Goal: Task Accomplishment & Management: Manage account settings

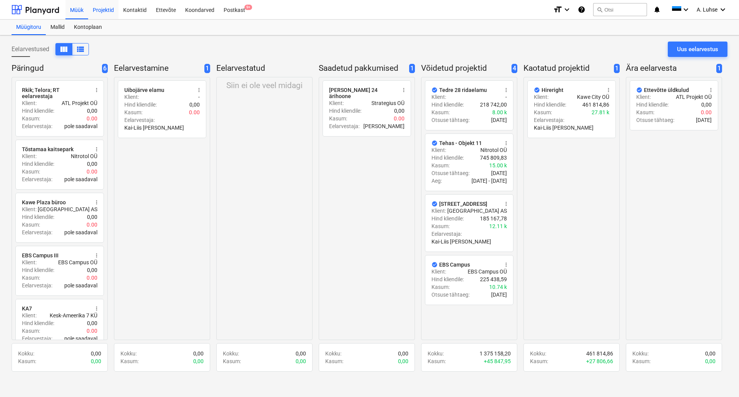
click at [94, 10] on div "Projektid" at bounding box center [103, 10] width 30 height 20
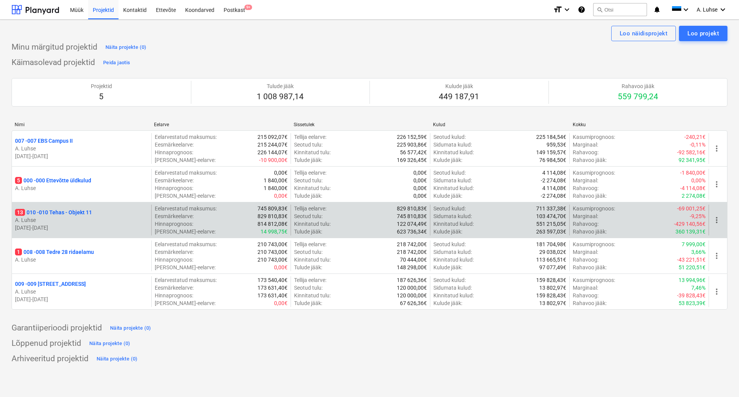
click at [79, 213] on p "13 010 - 010 Tehas - Objekt 11" at bounding box center [53, 213] width 77 height 8
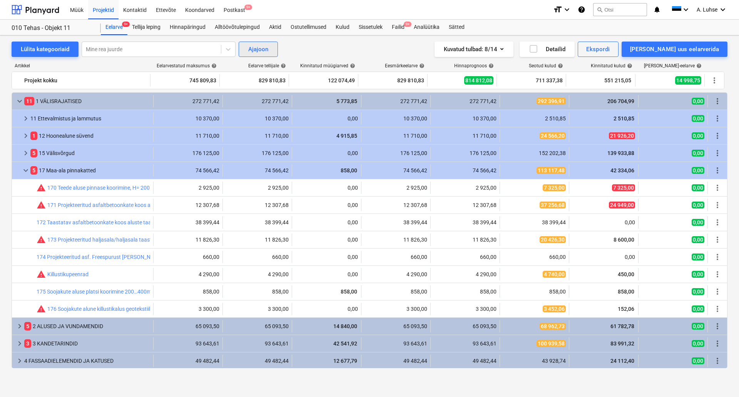
scroll to position [36, 0]
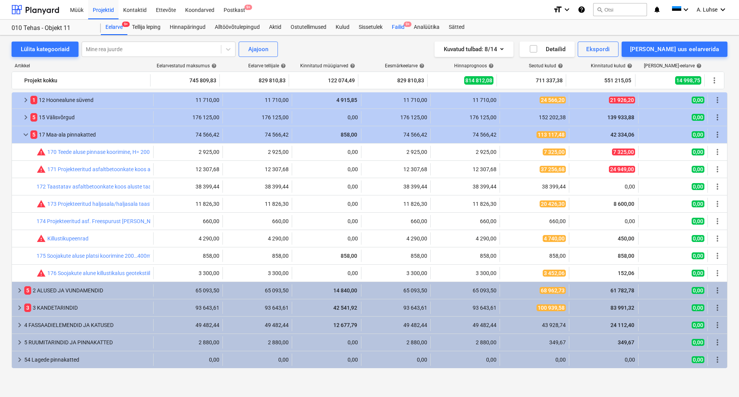
click at [396, 26] on div "Failid 9+" at bounding box center [398, 27] width 22 height 15
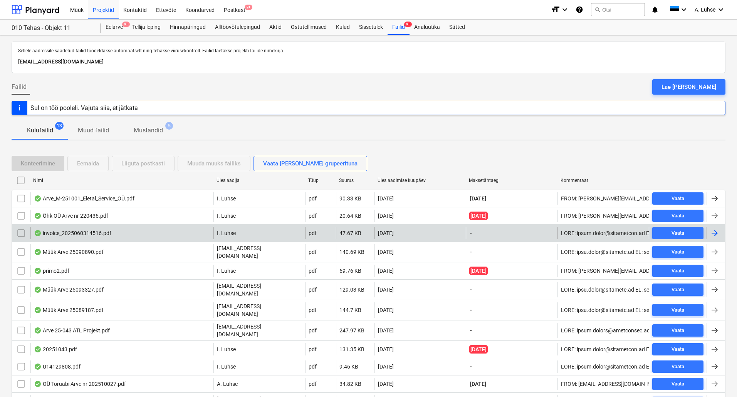
click at [149, 236] on div "invoice_2025060314516.pdf" at bounding box center [121, 233] width 183 height 12
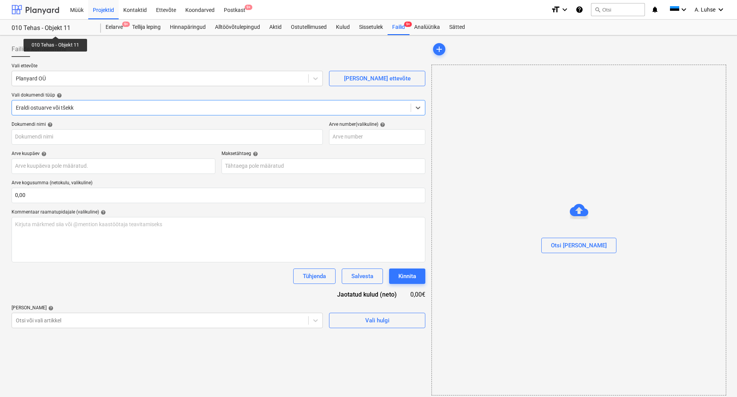
type input "2025060314516"
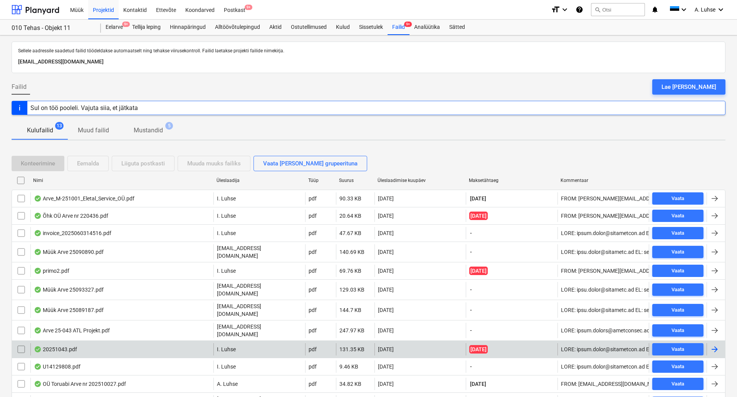
click at [51, 347] on div "20251043.pdf" at bounding box center [55, 350] width 43 height 6
click at [21, 343] on input "checkbox" at bounding box center [21, 349] width 12 height 12
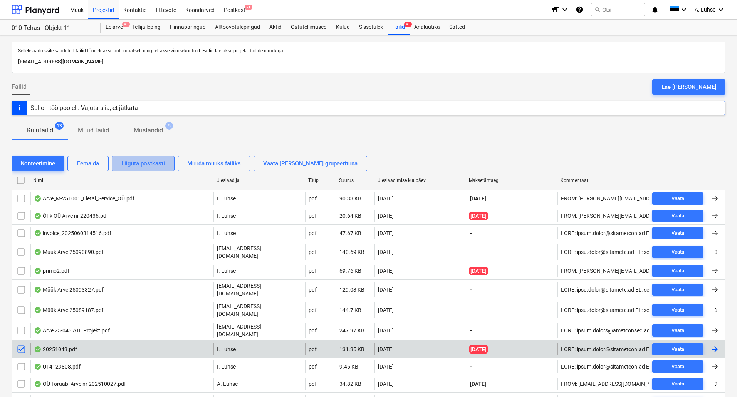
click at [136, 162] on div "Liiguta postkasti" at bounding box center [143, 164] width 44 height 10
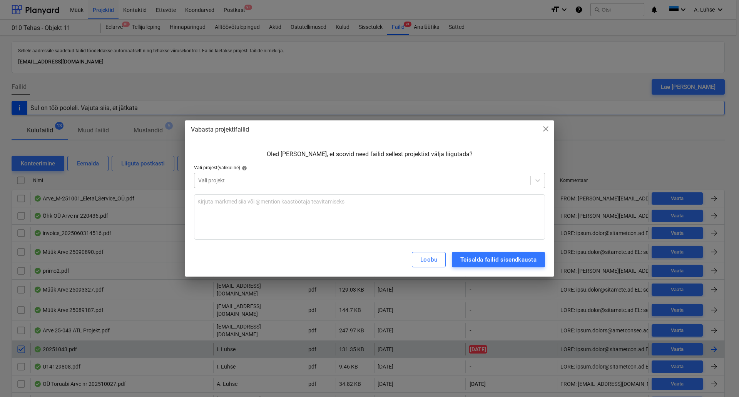
click at [241, 183] on div at bounding box center [362, 181] width 328 height 8
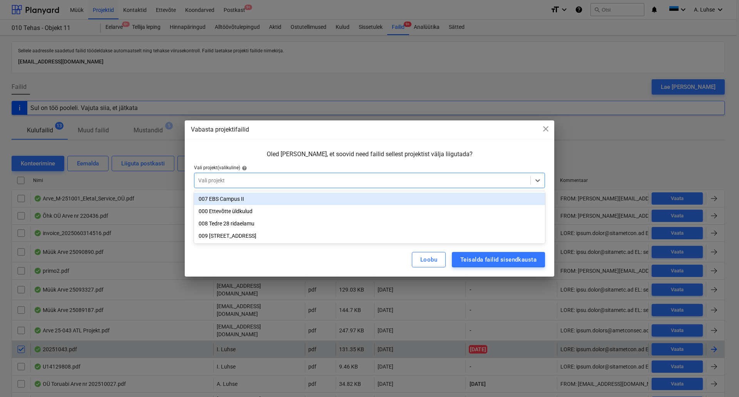
click at [247, 181] on div at bounding box center [362, 181] width 328 height 8
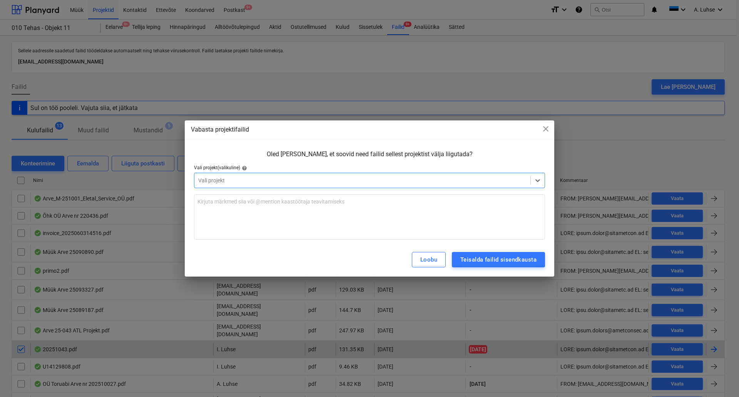
click at [447, 180] on div at bounding box center [362, 181] width 328 height 8
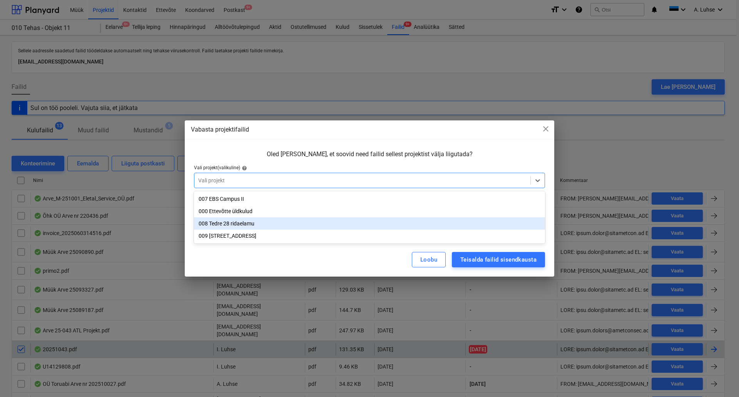
click at [429, 223] on div "008 Tedre 28 ridaelamu" at bounding box center [369, 224] width 351 height 12
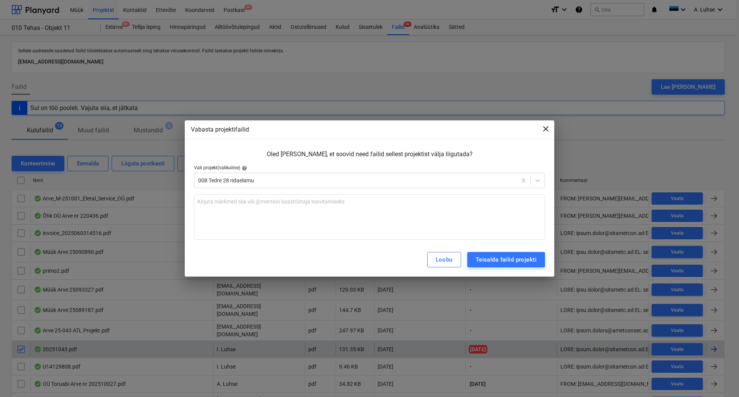
click at [544, 131] on span "close" at bounding box center [545, 128] width 9 height 9
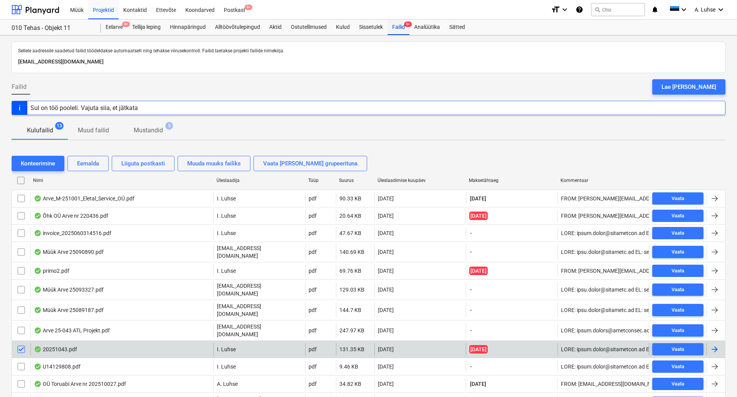
click at [404, 30] on div "Failid 9+" at bounding box center [398, 27] width 22 height 15
click at [22, 343] on input "checkbox" at bounding box center [21, 349] width 12 height 12
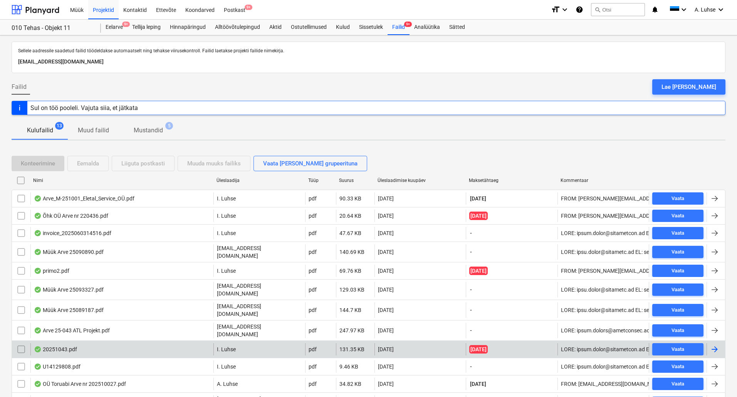
click at [20, 343] on input "checkbox" at bounding box center [21, 349] width 12 height 12
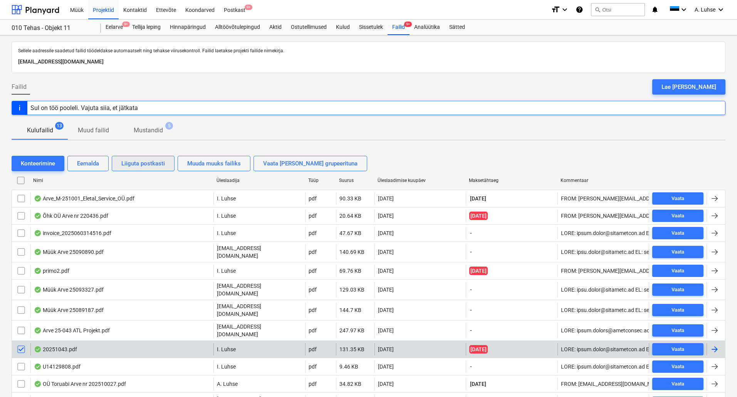
click at [148, 165] on div "Liiguta postkasti" at bounding box center [143, 164] width 44 height 10
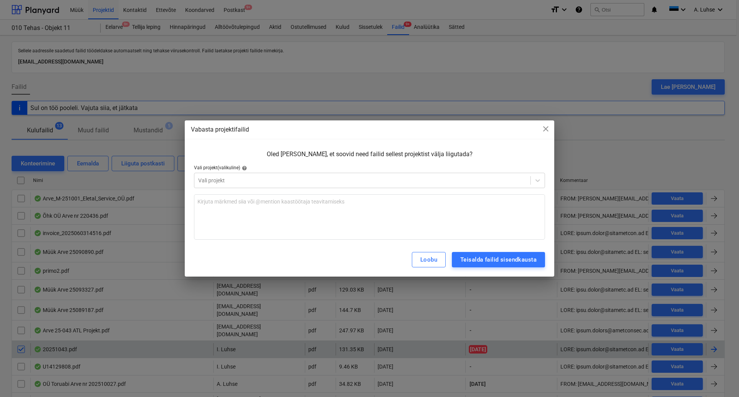
click at [276, 190] on div at bounding box center [369, 191] width 351 height 6
click at [266, 185] on div "Vali projekt" at bounding box center [362, 180] width 336 height 11
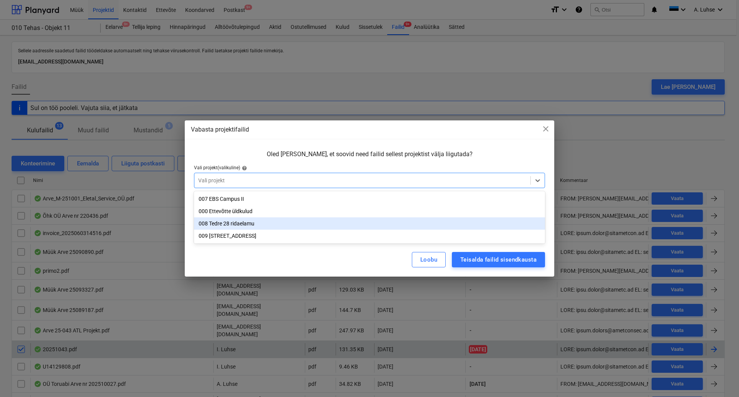
click at [262, 226] on div "008 Tedre 28 ridaelamu" at bounding box center [369, 224] width 351 height 12
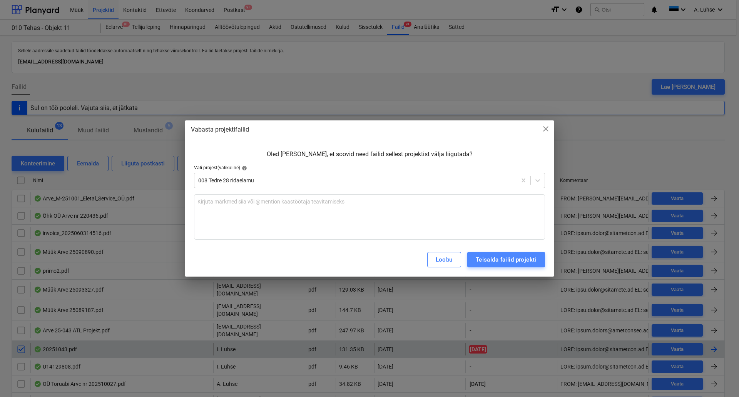
click at [504, 260] on div "Teisalda failid projekti" at bounding box center [506, 260] width 61 height 10
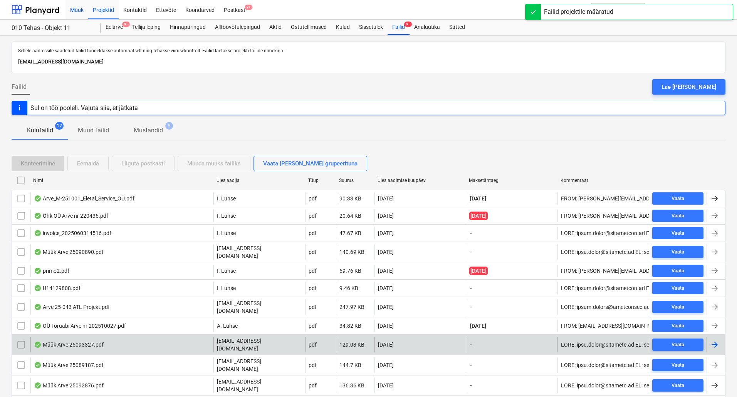
click at [84, 11] on div "Müük" at bounding box center [76, 10] width 23 height 20
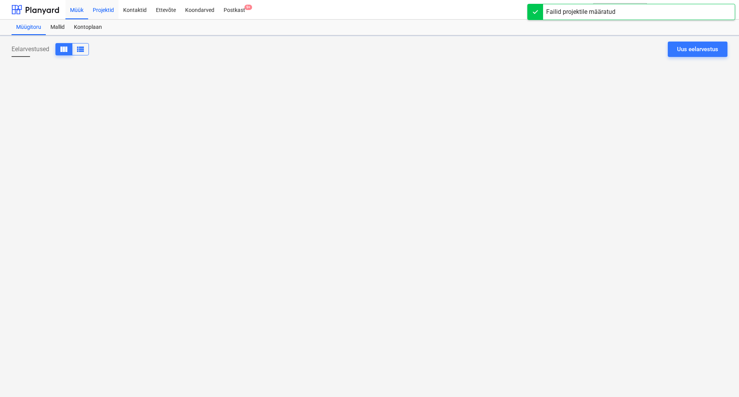
click at [106, 12] on div "Projektid" at bounding box center [103, 10] width 30 height 20
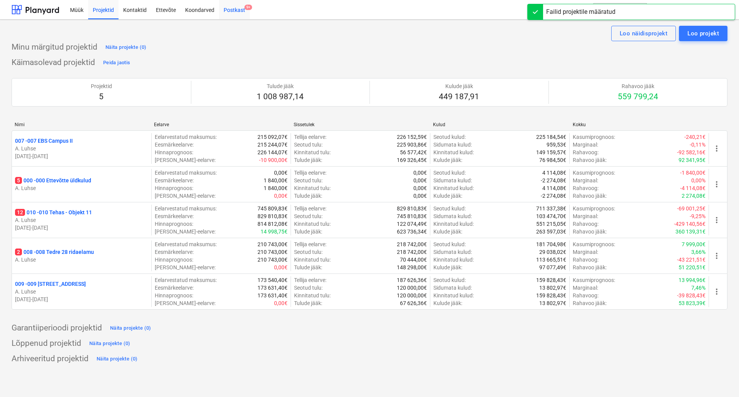
click at [229, 12] on div "Postkast 9+" at bounding box center [234, 10] width 31 height 20
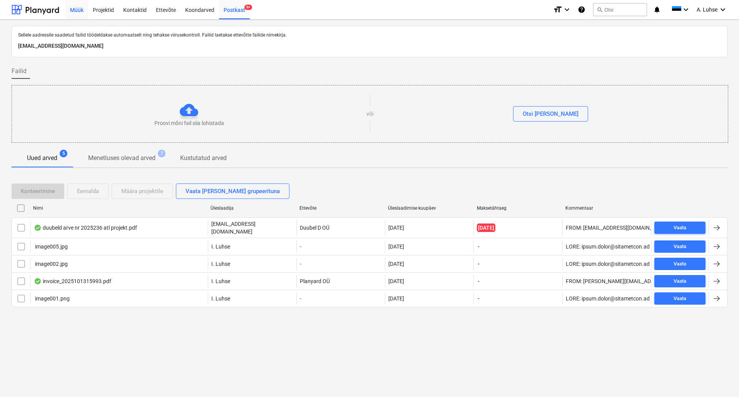
click at [66, 12] on div "Müük" at bounding box center [76, 10] width 23 height 20
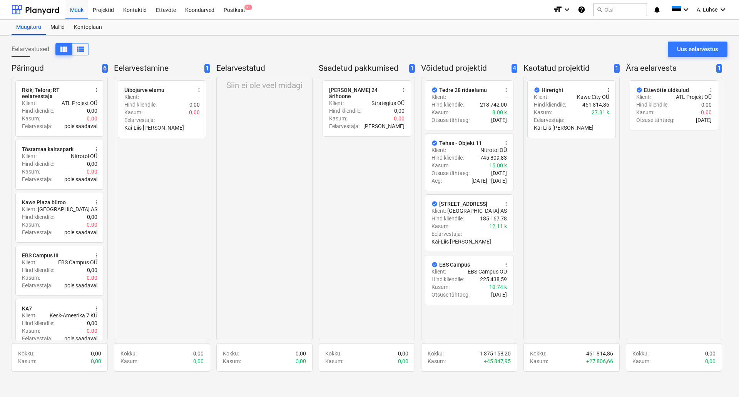
click at [120, 52] on div "Eelarvestused view_column view_list Uus eelarvestus" at bounding box center [370, 53] width 716 height 22
click at [40, 13] on div at bounding box center [36, 9] width 48 height 19
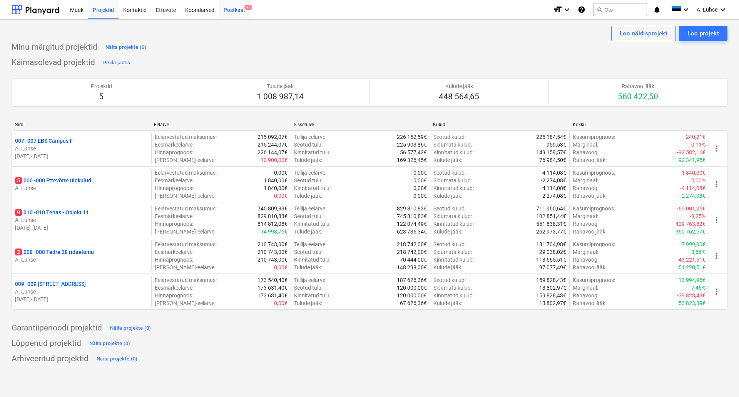
click at [232, 8] on div "Postkast 9+" at bounding box center [234, 10] width 31 height 20
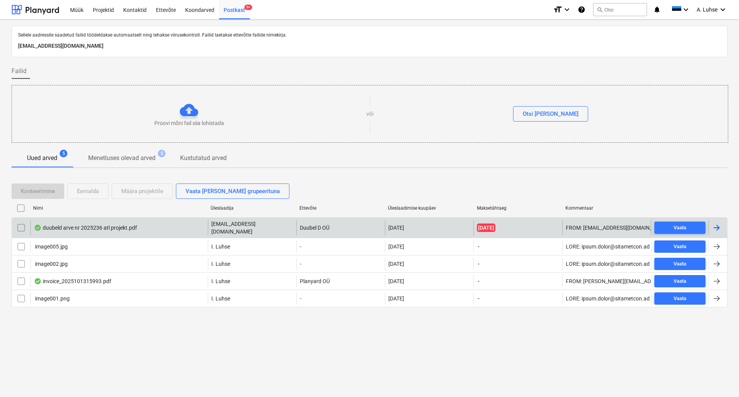
click at [166, 224] on div "duubeld arve nr 2025236 atl projekt.pdf" at bounding box center [119, 227] width 178 height 15
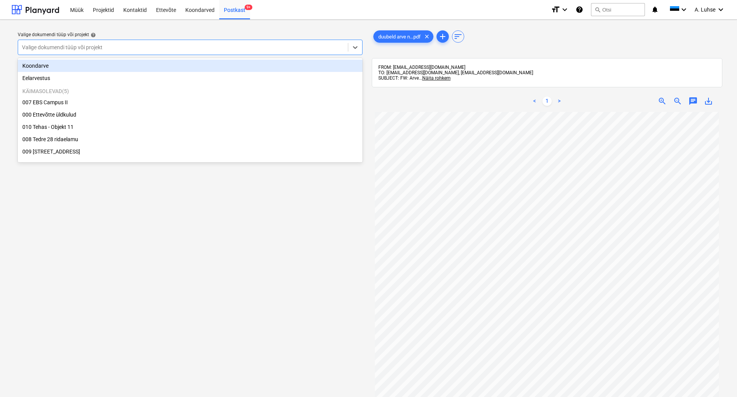
click at [141, 45] on div at bounding box center [183, 48] width 322 height 8
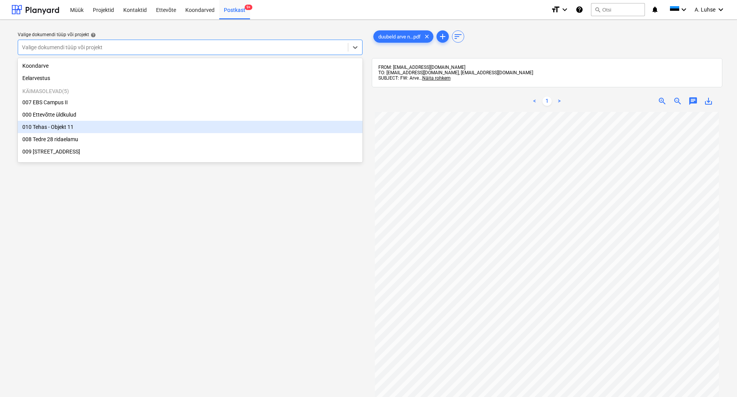
click at [155, 127] on div "010 Tehas - Objekt 11" at bounding box center [190, 127] width 345 height 12
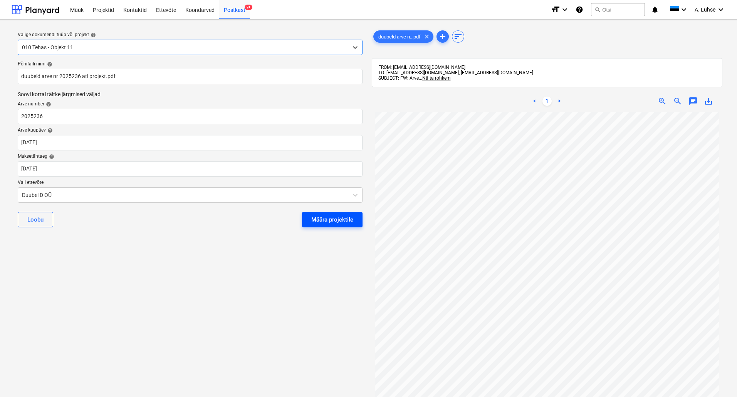
click at [322, 220] on div "Määra projektile" at bounding box center [332, 220] width 42 height 10
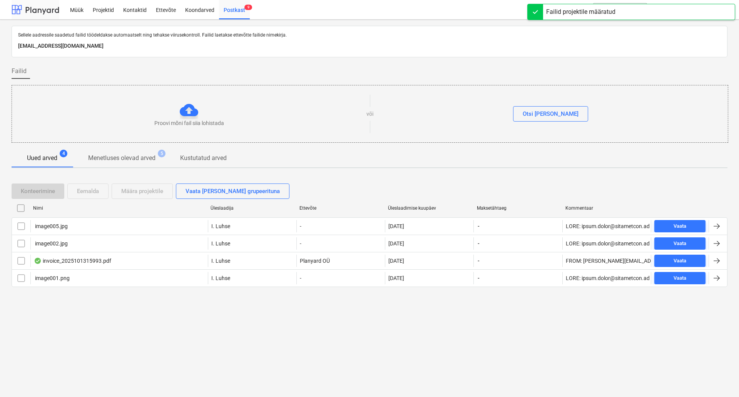
click at [23, 15] on div at bounding box center [36, 9] width 48 height 19
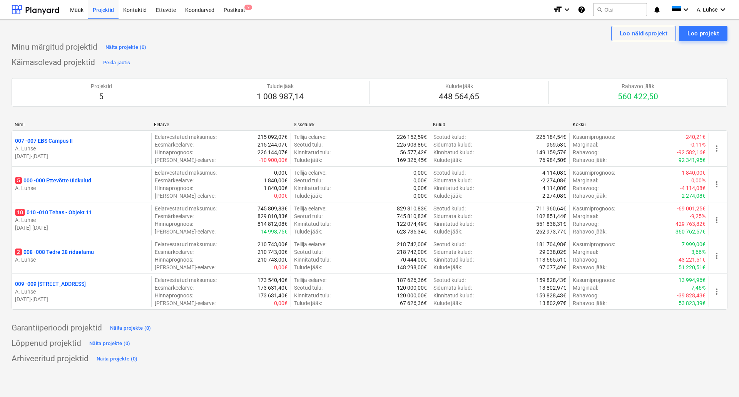
click at [277, 67] on div "Käimasolevad projektid Peida jaotis Projektid 5 Tulude jääk 1 008 987,14 Kulude…" at bounding box center [370, 188] width 716 height 263
